Goal: Task Accomplishment & Management: Manage account settings

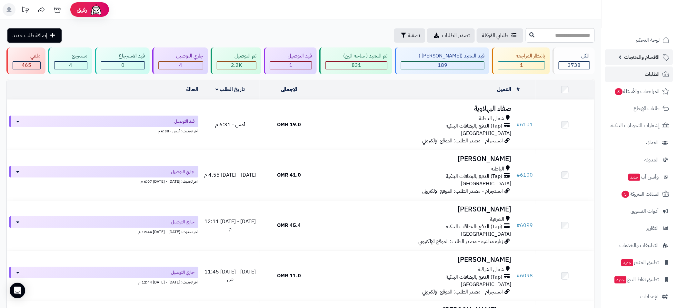
click at [624, 56] on link "الأقسام والمنتجات" at bounding box center [639, 56] width 68 height 15
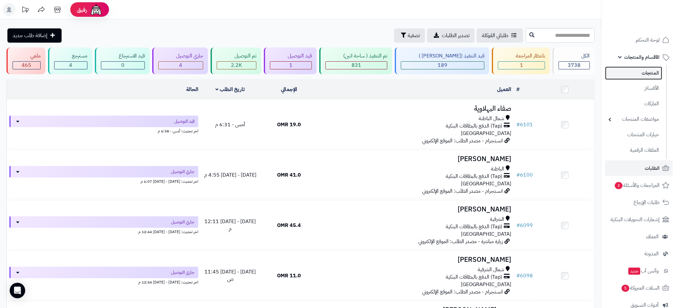
click at [652, 77] on link "المنتجات" at bounding box center [633, 72] width 57 height 13
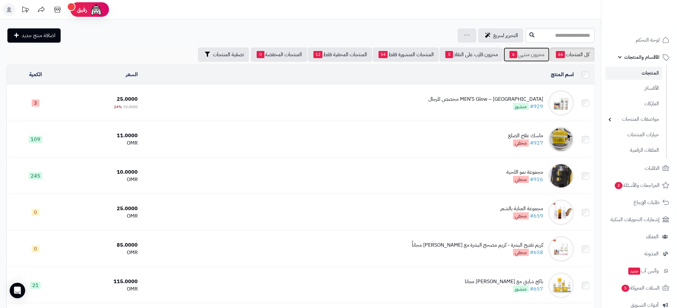
click at [529, 57] on link "مخزون منتهي 6" at bounding box center [527, 54] width 46 height 14
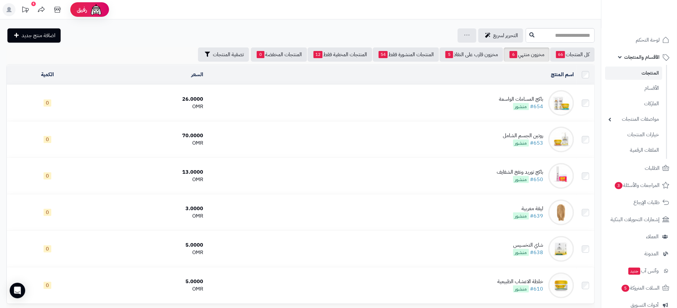
drag, startPoint x: 505, startPoint y: 102, endPoint x: 394, endPoint y: 100, distance: 110.6
drag, startPoint x: 394, startPoint y: 100, endPoint x: 120, endPoint y: 34, distance: 281.6
click at [120, 34] on div "التحرير لسريع جرد مخزون المنتجات جرد مخزون الخيارات فقط تعديل أسعار المنتجات ال…" at bounding box center [265, 35] width 518 height 14
click at [56, 8] on icon at bounding box center [57, 9] width 13 height 13
click at [405, 100] on td "باكج المسامات الواسعة #654 منشور" at bounding box center [391, 103] width 371 height 36
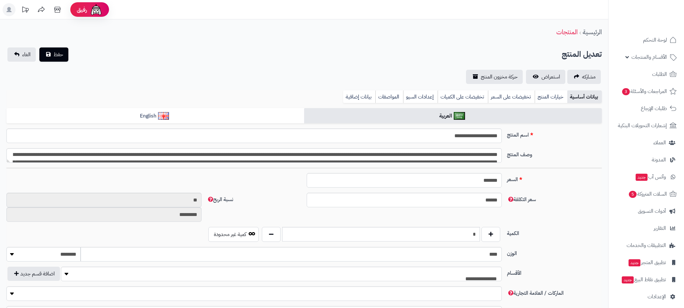
select select
type input "*****"
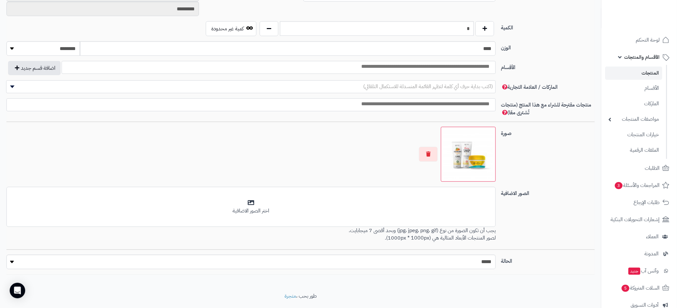
scroll to position [325, 0]
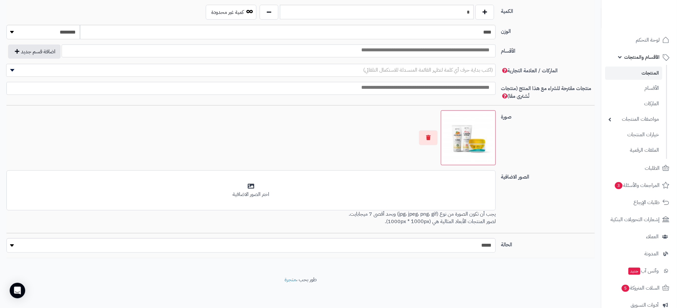
click at [478, 140] on img at bounding box center [468, 137] width 49 height 49
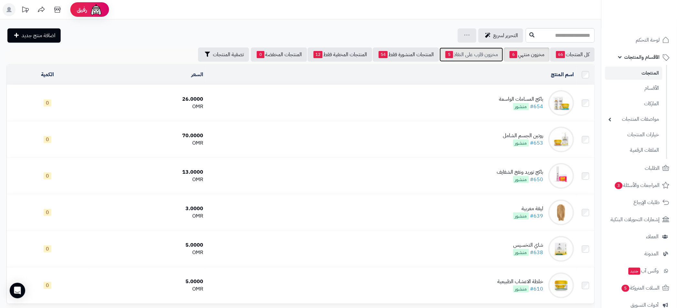
click at [480, 57] on link "مخزون قارب على النفاذ 5" at bounding box center [472, 54] width 64 height 14
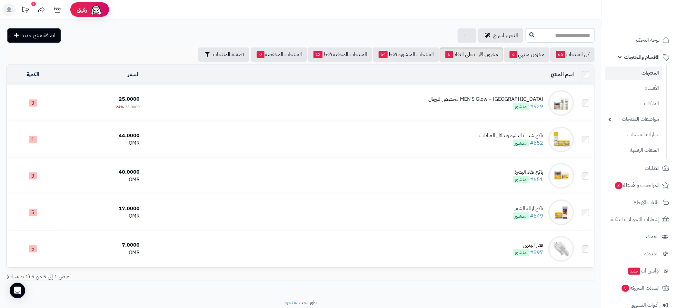
click at [649, 74] on link "المنتجات" at bounding box center [633, 72] width 57 height 13
